Goal: Check status

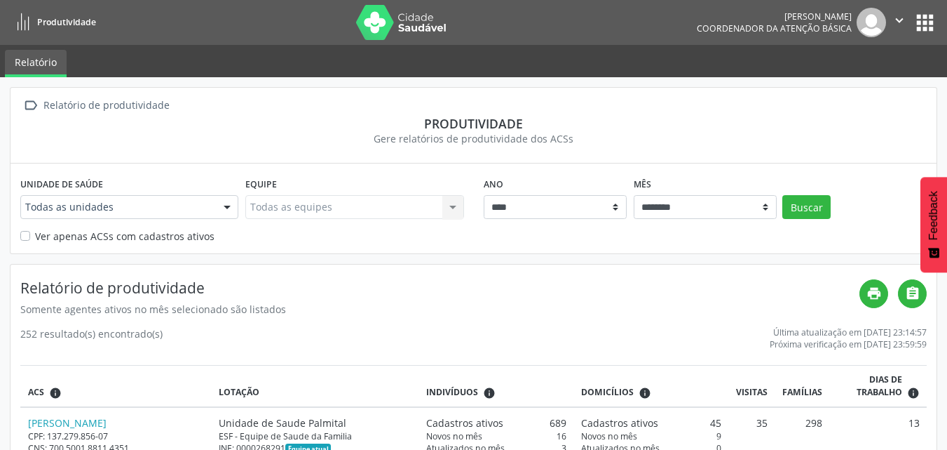
click at [236, 210] on div at bounding box center [227, 208] width 21 height 24
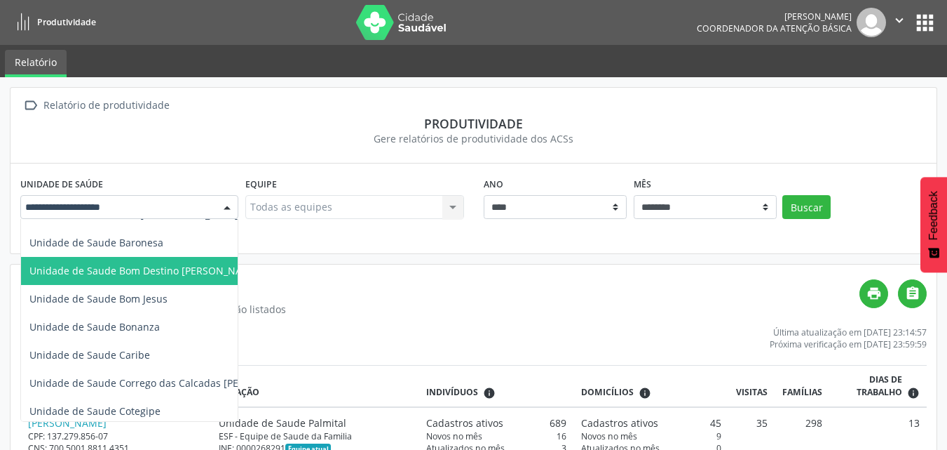
scroll to position [70, 0]
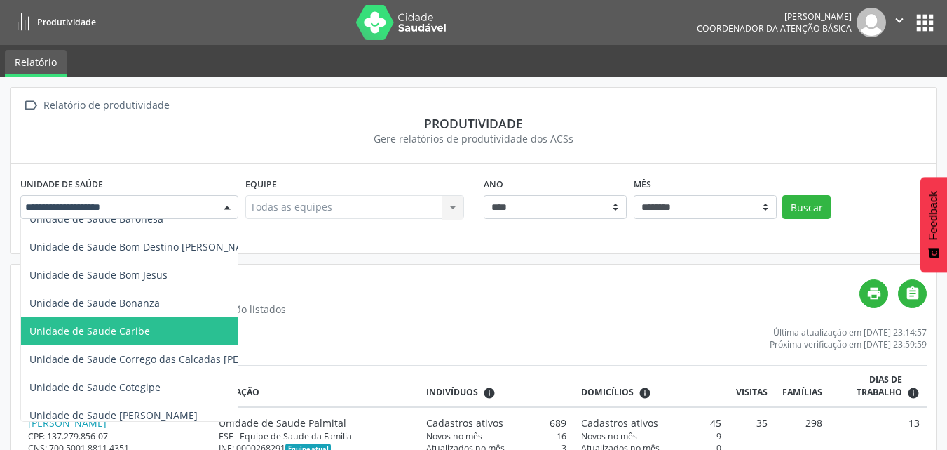
click at [149, 328] on span "Unidade de Saude Caribe" at bounding box center [166, 331] width 290 height 28
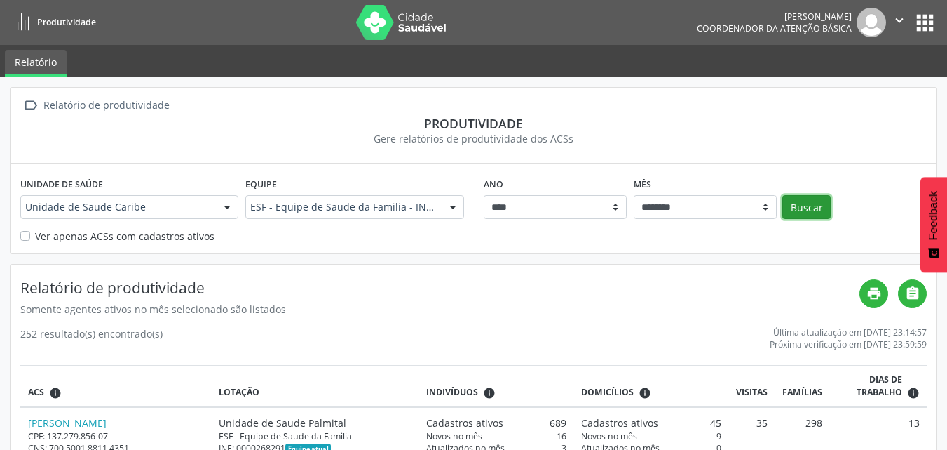
click at [816, 207] on button "Buscar" at bounding box center [807, 207] width 48 height 24
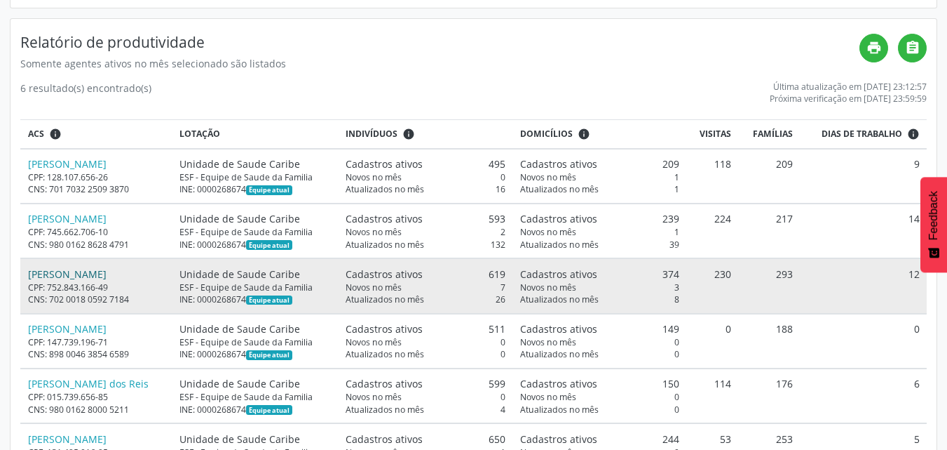
scroll to position [281, 0]
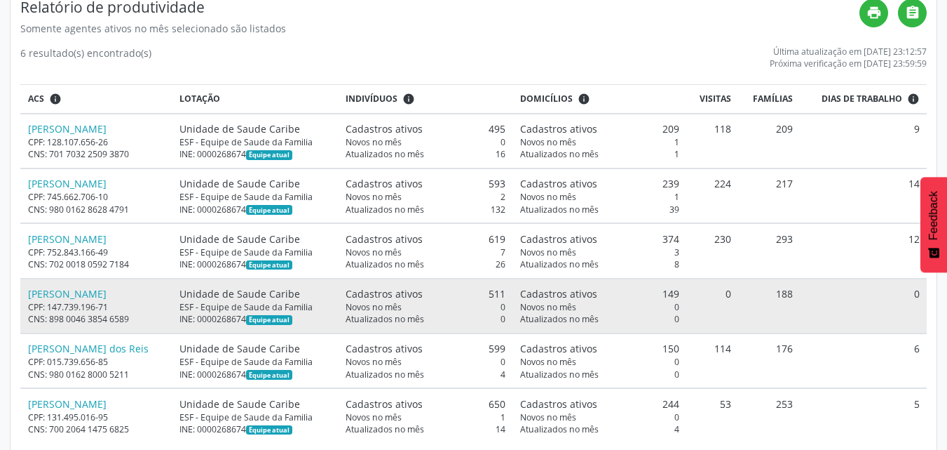
click at [124, 307] on div "CPF: 147.739.196-71" at bounding box center [96, 307] width 137 height 12
click at [138, 304] on div "CPF: 147.739.196-71" at bounding box center [96, 307] width 137 height 12
click at [107, 295] on link "[PERSON_NAME]" at bounding box center [67, 293] width 79 height 13
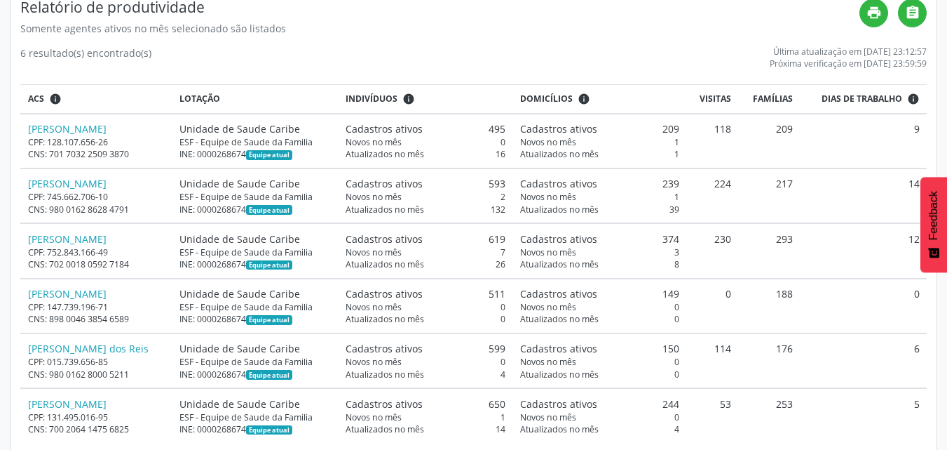
scroll to position [304, 0]
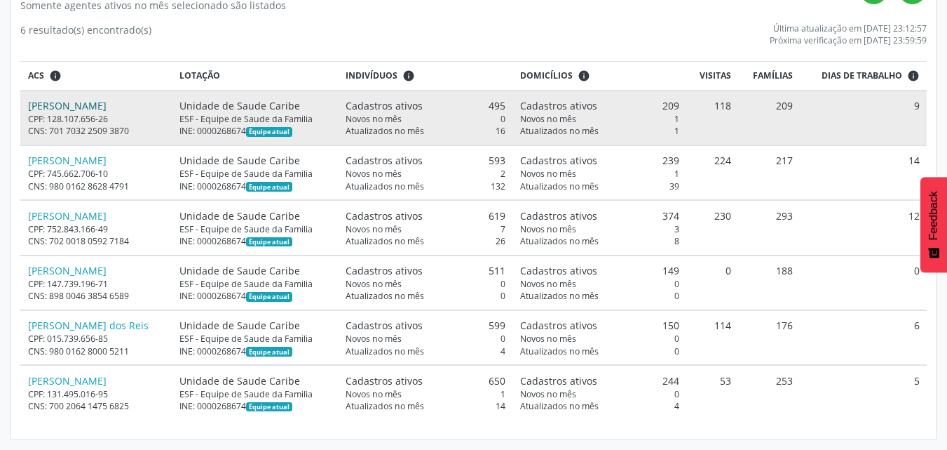
click at [107, 109] on link "[PERSON_NAME]" at bounding box center [67, 105] width 79 height 13
click at [88, 104] on link "[PERSON_NAME]" at bounding box center [67, 105] width 79 height 13
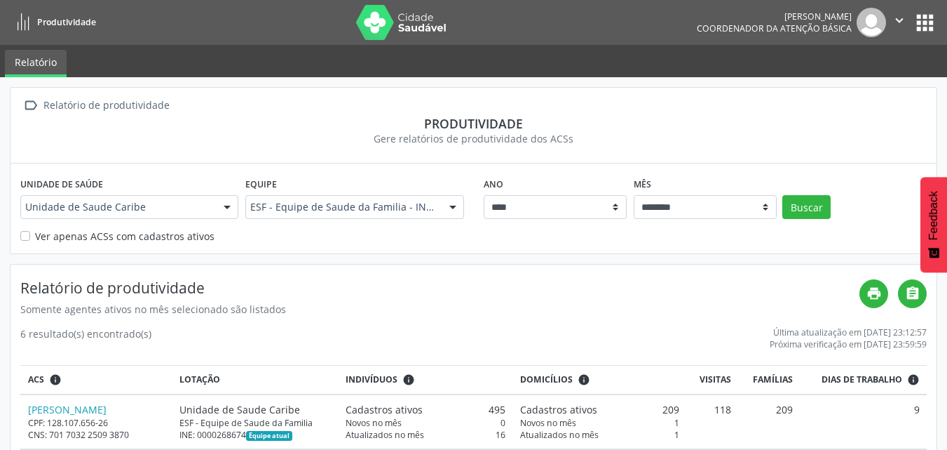
click at [917, 19] on button "apps" at bounding box center [925, 23] width 25 height 25
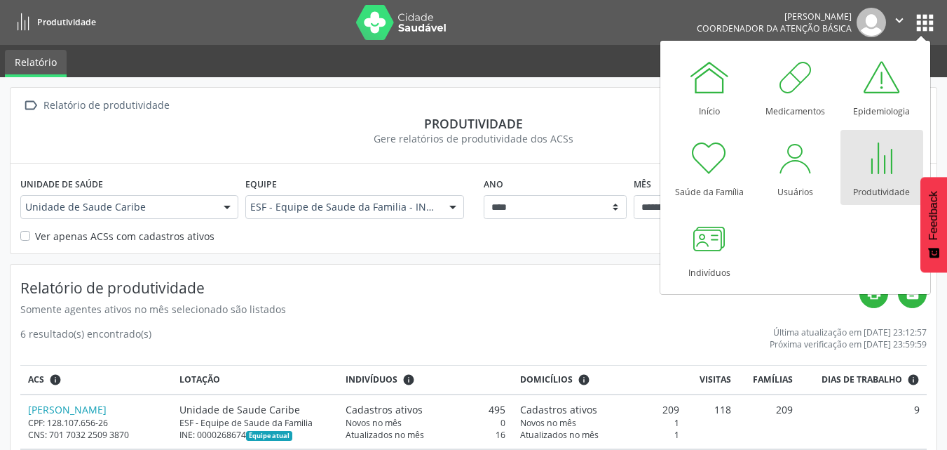
click at [872, 154] on div at bounding box center [882, 158] width 42 height 42
